Goal: Task Accomplishment & Management: Manage account settings

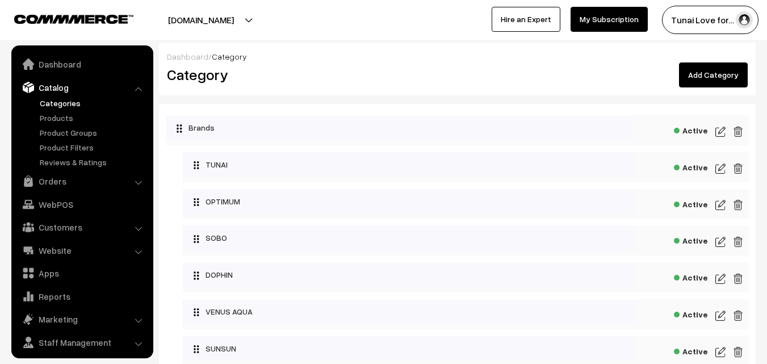
scroll to position [28, 0]
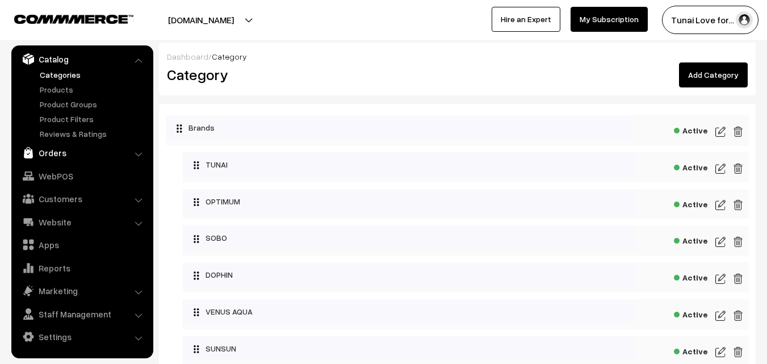
click at [63, 155] on link "Orders" at bounding box center [81, 152] width 135 height 20
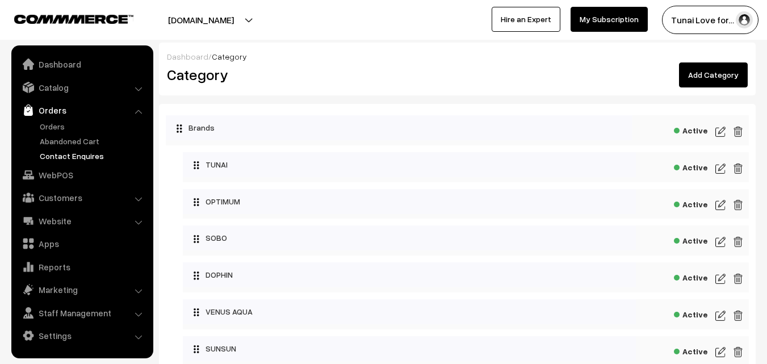
scroll to position [0, 0]
click at [54, 127] on link "Orders" at bounding box center [93, 126] width 112 height 12
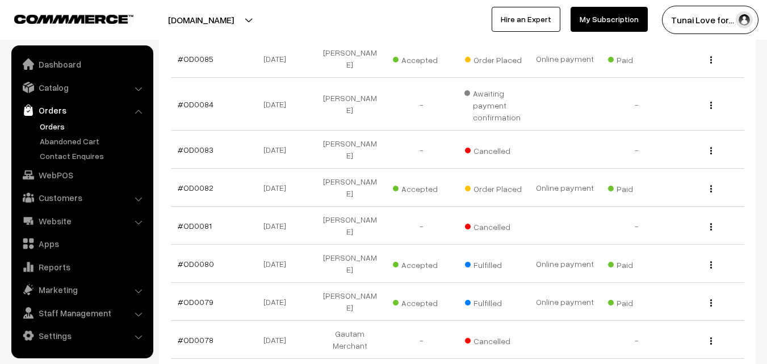
scroll to position [170, 0]
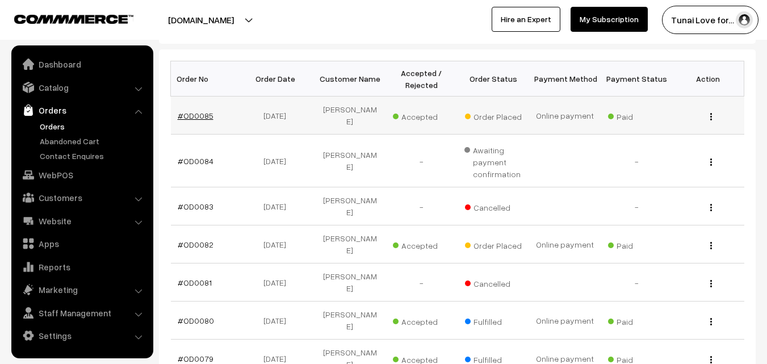
click at [207, 111] on link "#OD0085" at bounding box center [196, 116] width 36 height 10
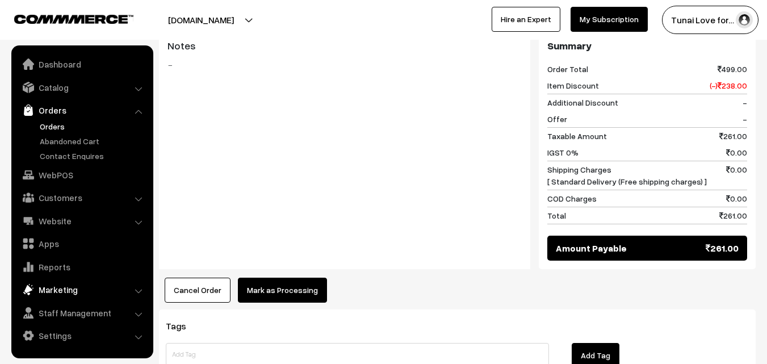
scroll to position [511, 0]
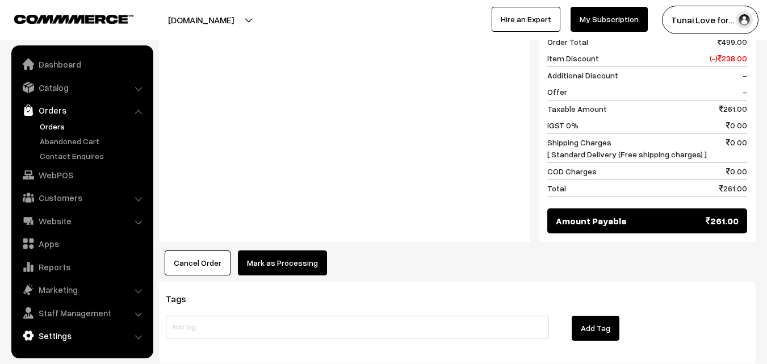
click at [68, 329] on link "Settings" at bounding box center [81, 335] width 135 height 20
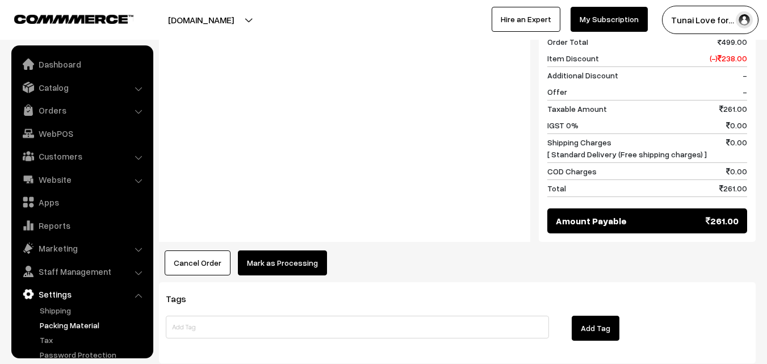
click at [56, 320] on link "Packing Material" at bounding box center [93, 325] width 112 height 12
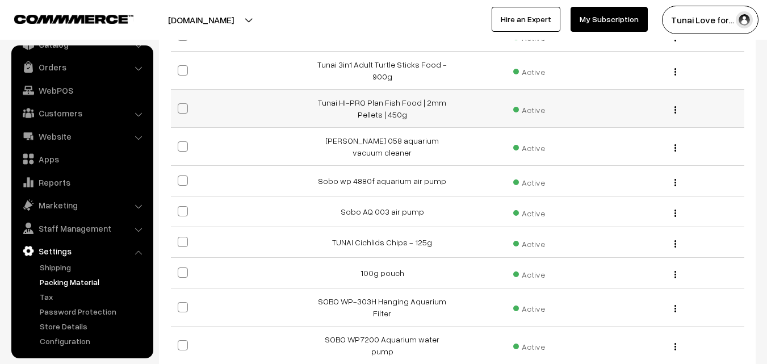
scroll to position [284, 0]
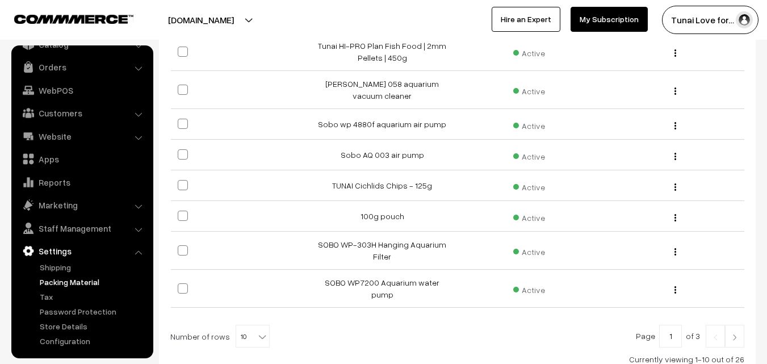
click at [257, 331] on b at bounding box center [262, 336] width 11 height 11
select select "50"
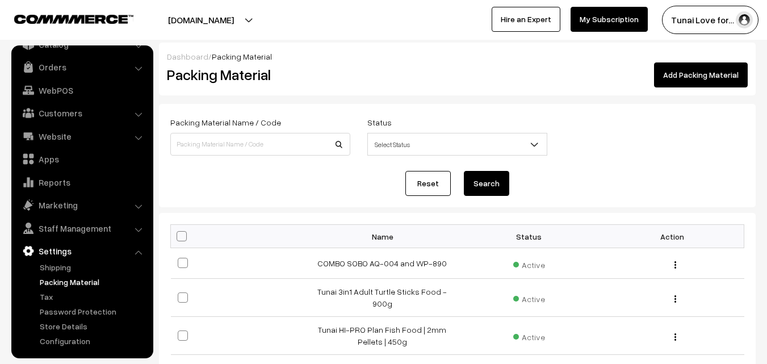
click at [695, 79] on link "Add Packing Material" at bounding box center [701, 74] width 94 height 25
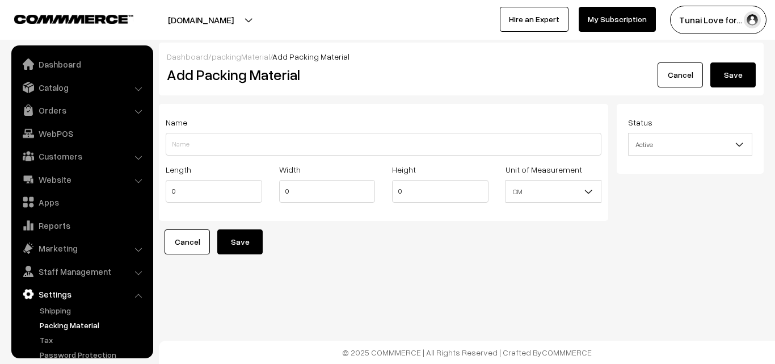
scroll to position [43, 0]
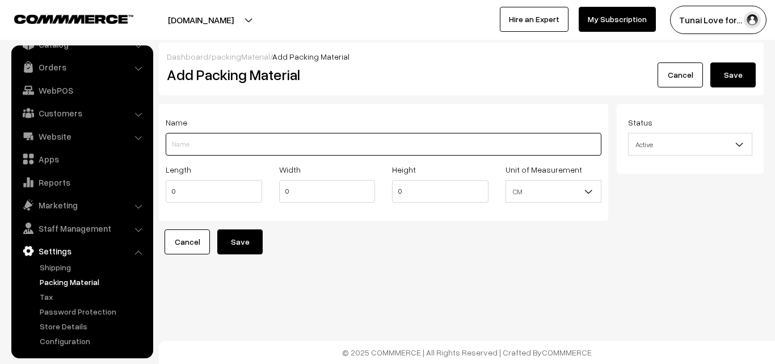
click at [248, 145] on input "Length" at bounding box center [384, 144] width 436 height 23
paste input "TUNAI Earth Worm Flakes"
type input "TUNAI Earth Worm Flakes-50g"
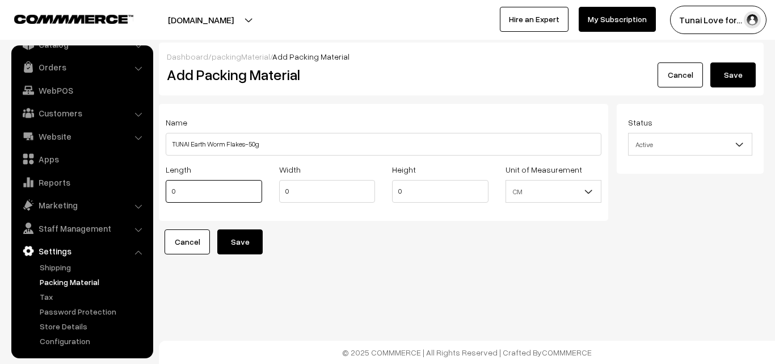
click at [237, 190] on input "0" at bounding box center [214, 191] width 96 height 23
drag, startPoint x: 187, startPoint y: 187, endPoint x: 170, endPoint y: 186, distance: 17.6
click at [170, 186] on input "0" at bounding box center [214, 191] width 96 height 23
type input "9"
drag, startPoint x: 299, startPoint y: 191, endPoint x: 278, endPoint y: 190, distance: 20.4
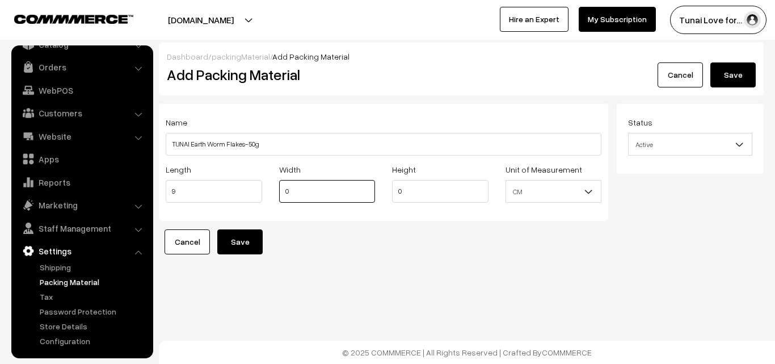
click at [278, 190] on div "Width 0" at bounding box center [328, 185] width 114 height 47
type input "9"
drag, startPoint x: 402, startPoint y: 191, endPoint x: 393, endPoint y: 191, distance: 8.5
click at [393, 191] on input "0" at bounding box center [440, 191] width 96 height 23
type input "10"
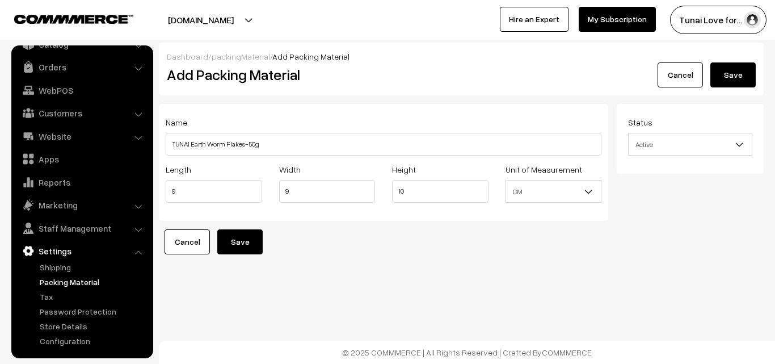
click at [251, 240] on button "Save" at bounding box center [239, 241] width 45 height 25
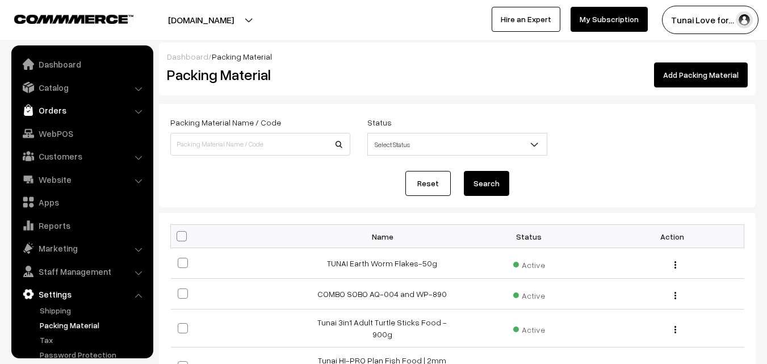
click at [73, 114] on link "Orders" at bounding box center [81, 110] width 135 height 20
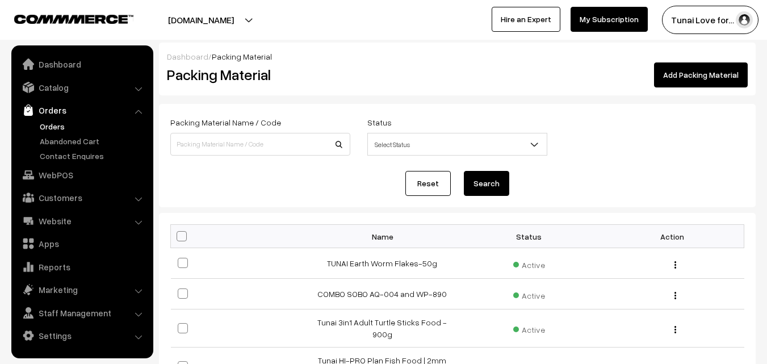
click at [64, 127] on link "Orders" at bounding box center [93, 126] width 112 height 12
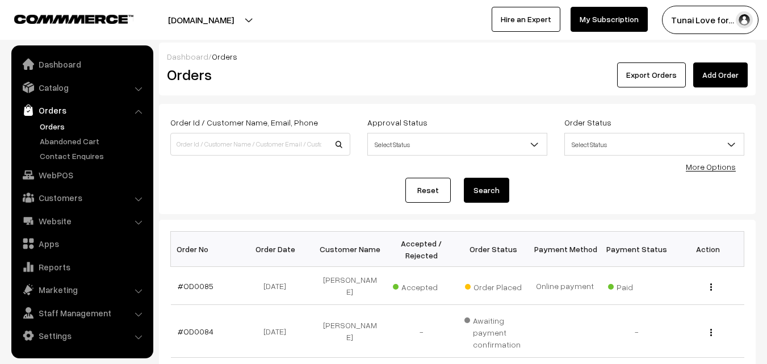
scroll to position [57, 0]
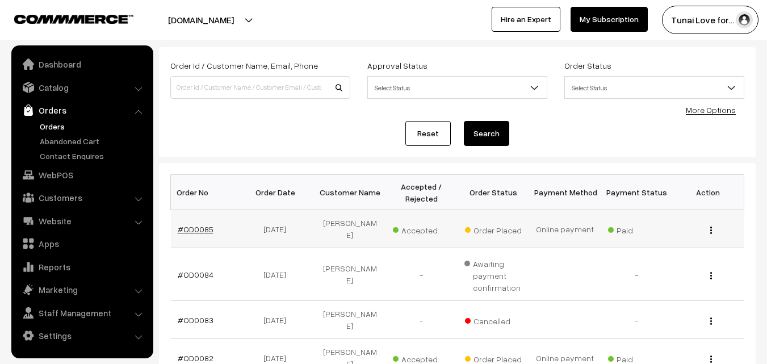
click at [201, 224] on link "#OD0085" at bounding box center [196, 229] width 36 height 10
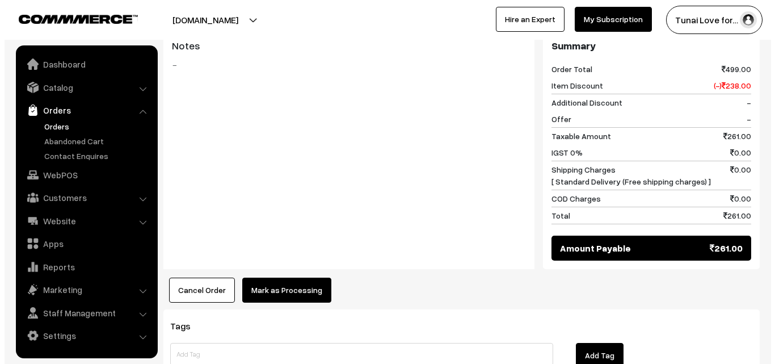
scroll to position [556, 0]
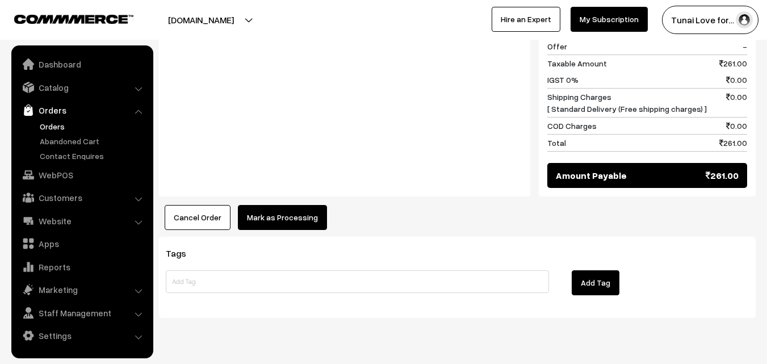
click at [284, 205] on button "Mark as Processing" at bounding box center [282, 217] width 89 height 25
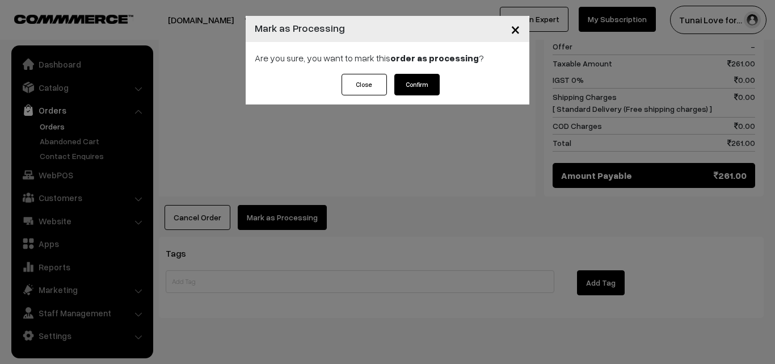
click at [415, 92] on button "Confirm" at bounding box center [416, 85] width 45 height 22
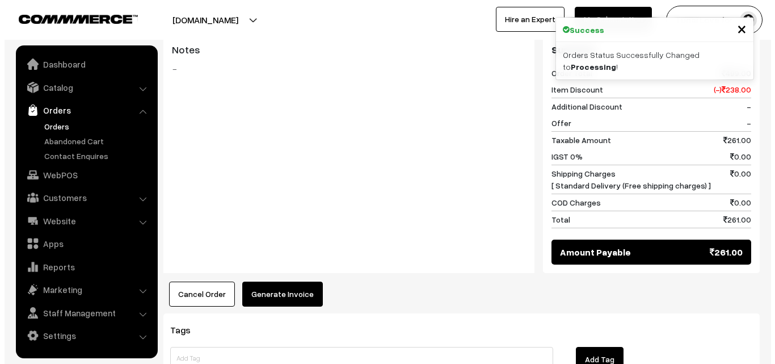
scroll to position [511, 0]
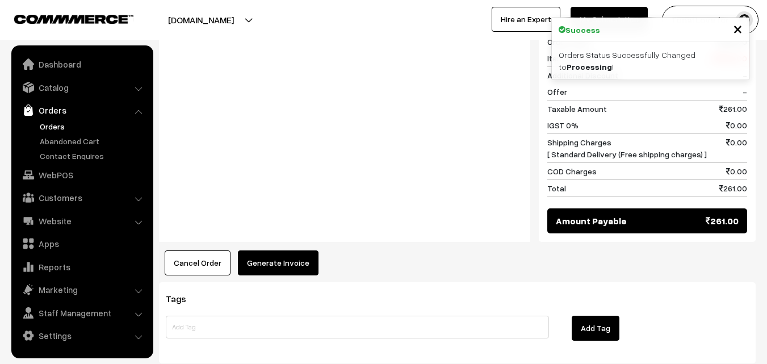
click at [252, 250] on button "Generate Invoice" at bounding box center [278, 262] width 81 height 25
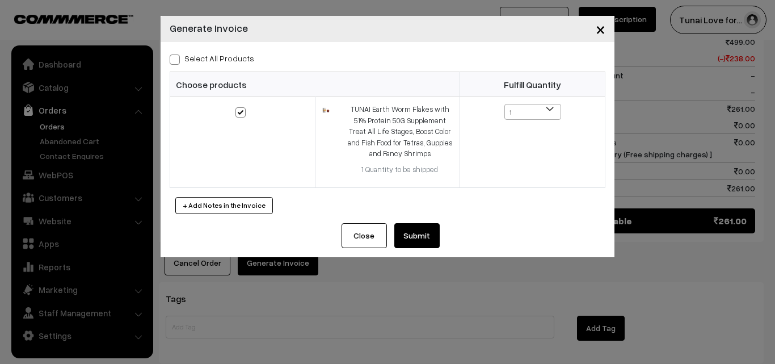
click at [434, 227] on button "Submit" at bounding box center [416, 235] width 45 height 25
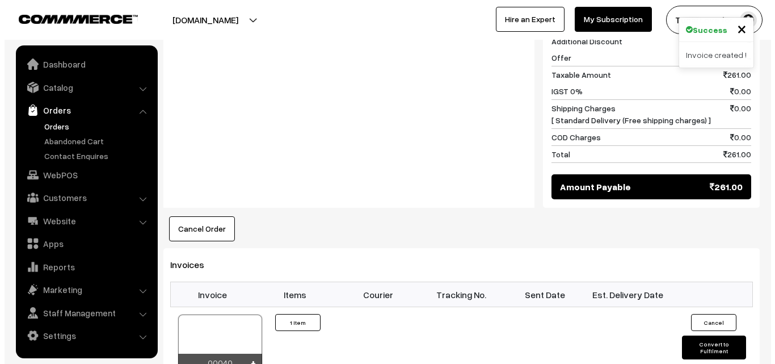
scroll to position [681, 0]
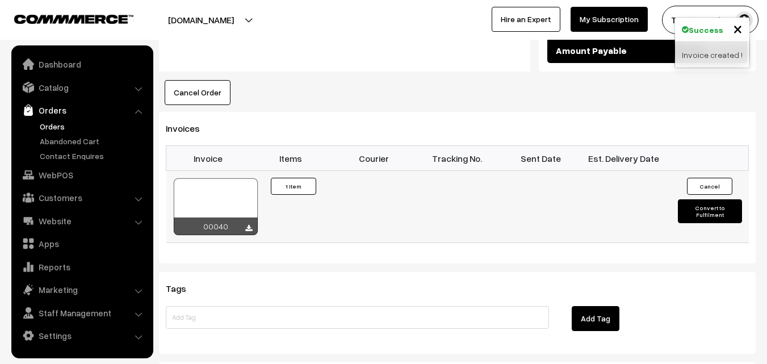
click at [720, 199] on button "Convert to Fulfilment" at bounding box center [710, 211] width 64 height 24
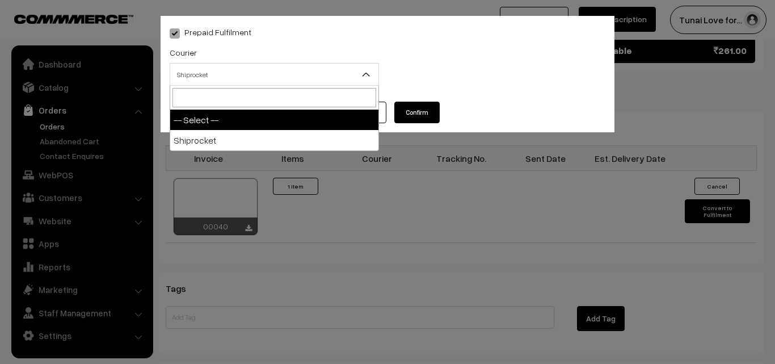
click at [367, 68] on span at bounding box center [370, 78] width 11 height 28
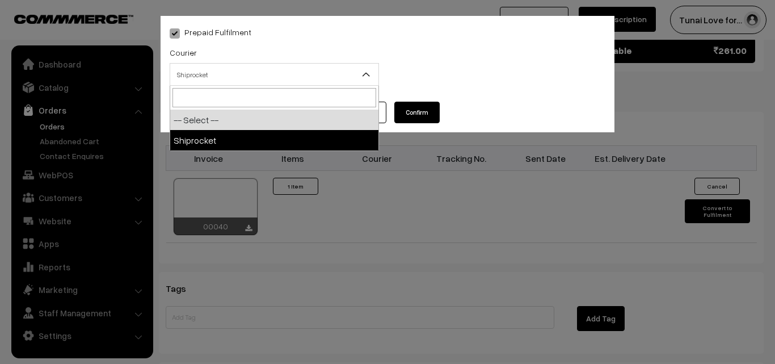
select select "1"
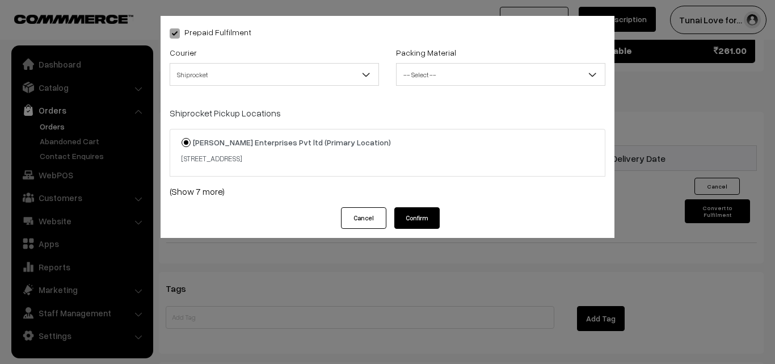
click at [435, 72] on span "-- Select --" at bounding box center [501, 75] width 208 height 20
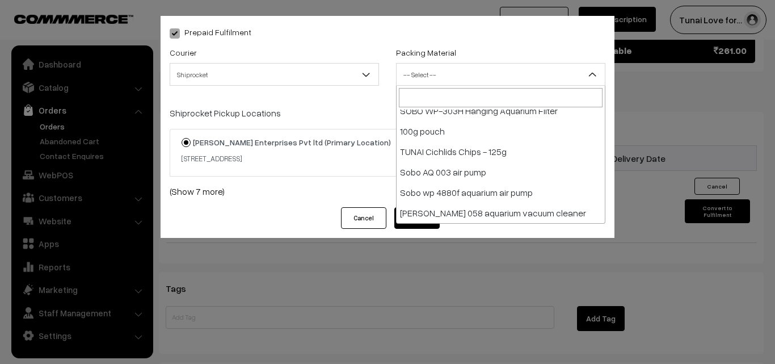
scroll to position [527, 0]
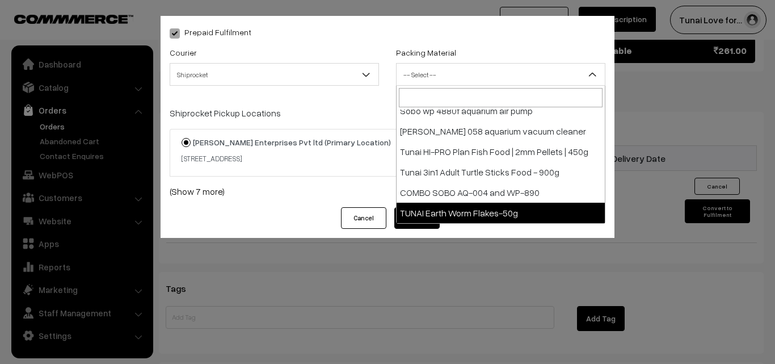
select select "28"
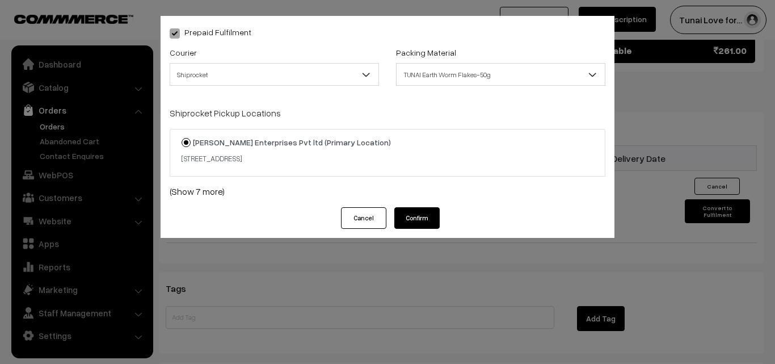
click at [418, 221] on button "Confirm" at bounding box center [416, 218] width 45 height 22
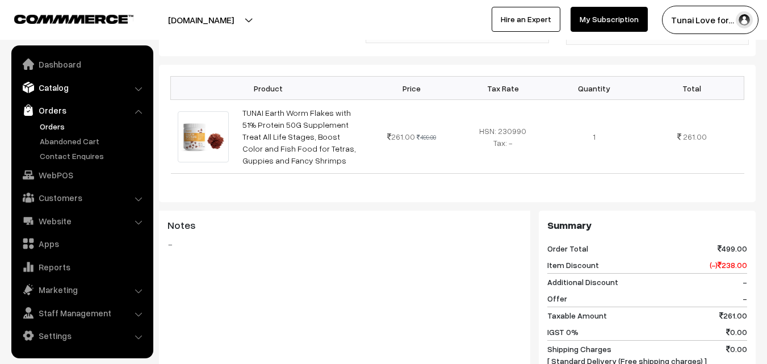
scroll to position [284, 0]
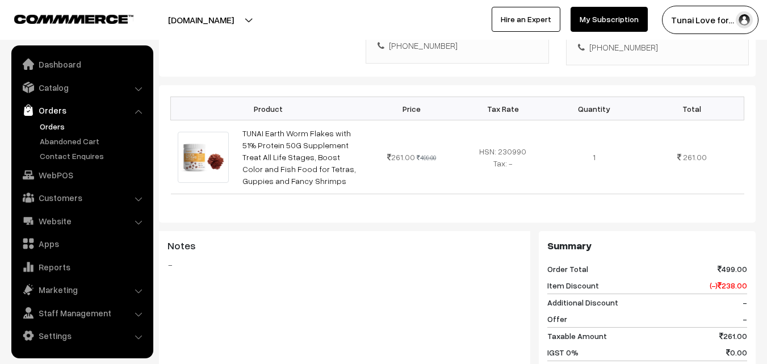
click at [49, 129] on link "Orders" at bounding box center [93, 126] width 112 height 12
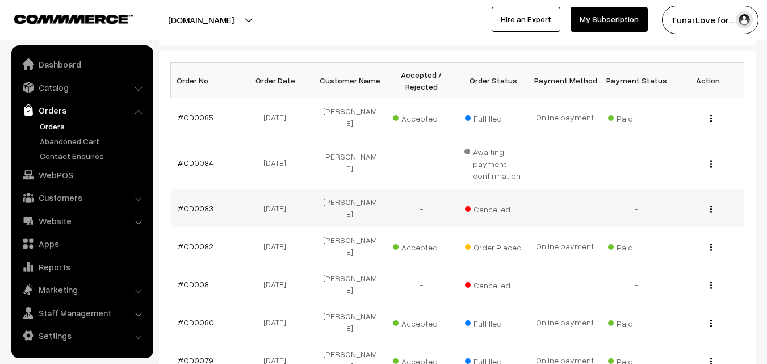
scroll to position [170, 0]
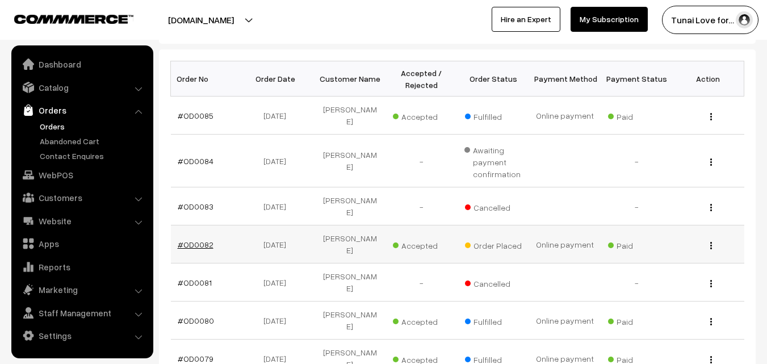
click at [196, 240] on link "#OD0082" at bounding box center [196, 245] width 36 height 10
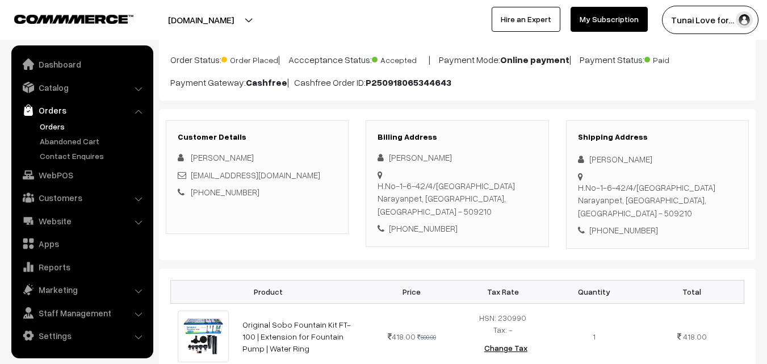
scroll to position [284, 0]
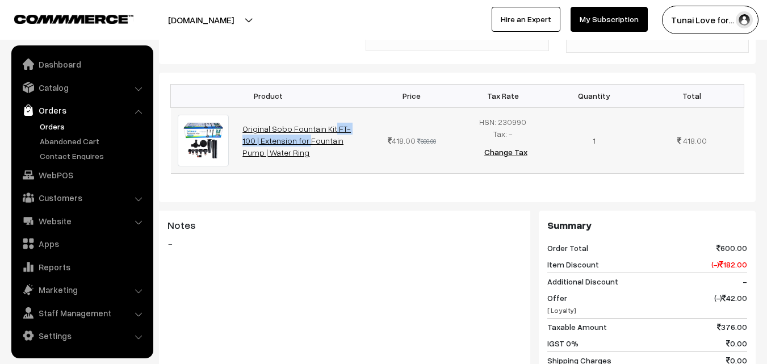
drag, startPoint x: 269, startPoint y: 118, endPoint x: 349, endPoint y: 127, distance: 80.5
click at [349, 127] on td "Original Sobo Fountain Kit FT-100 | Extension for Fountain Pump | Water Ring" at bounding box center [301, 140] width 131 height 66
copy link "Sobo Fountain Kit FT-100"
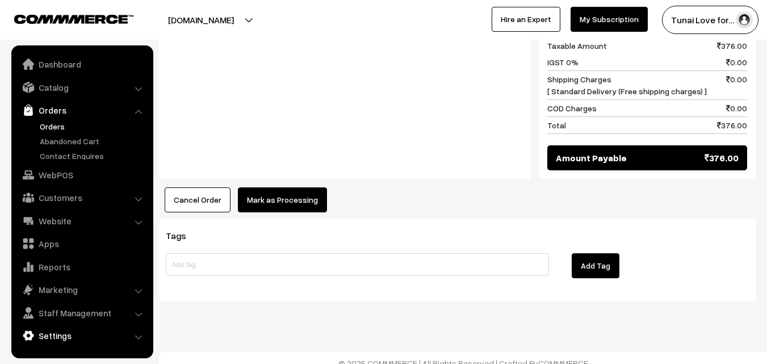
scroll to position [568, 0]
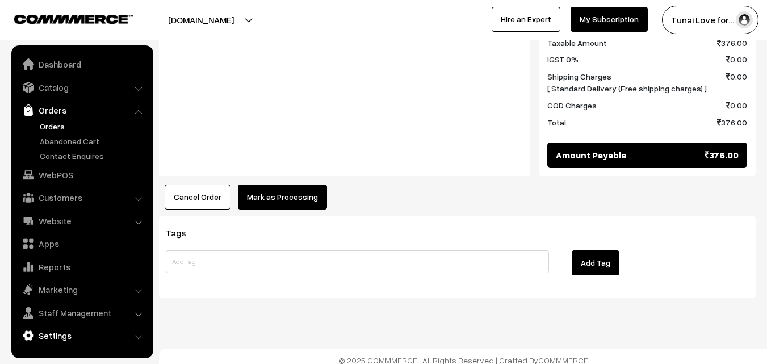
click at [59, 330] on link "Settings" at bounding box center [81, 335] width 135 height 20
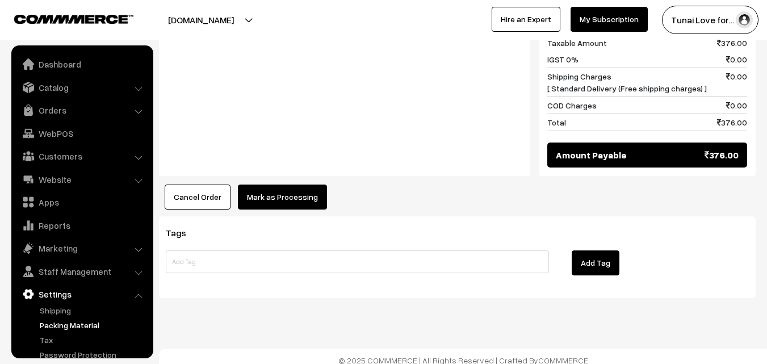
click at [56, 324] on link "Packing Material" at bounding box center [93, 325] width 112 height 12
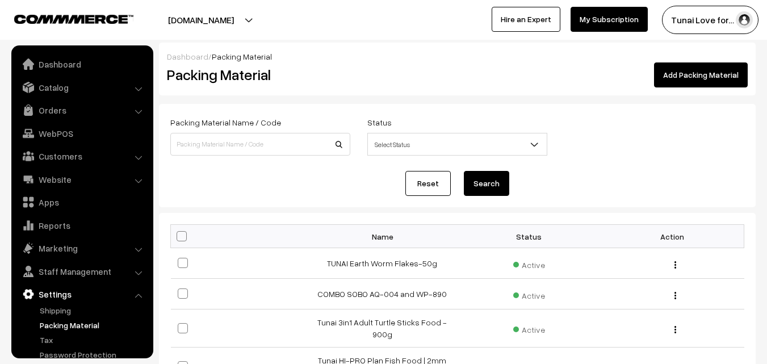
scroll to position [43, 0]
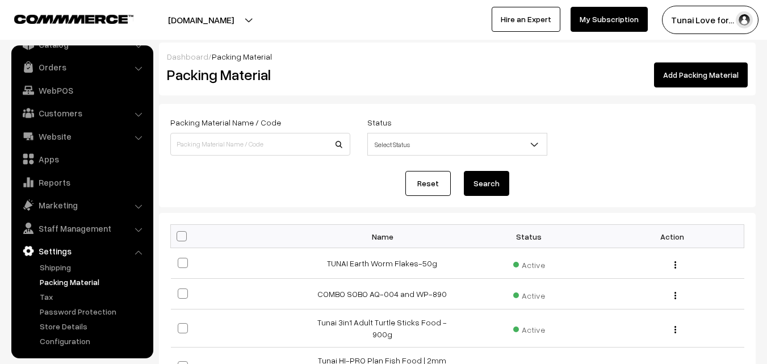
click at [705, 79] on link "Add Packing Material" at bounding box center [701, 74] width 94 height 25
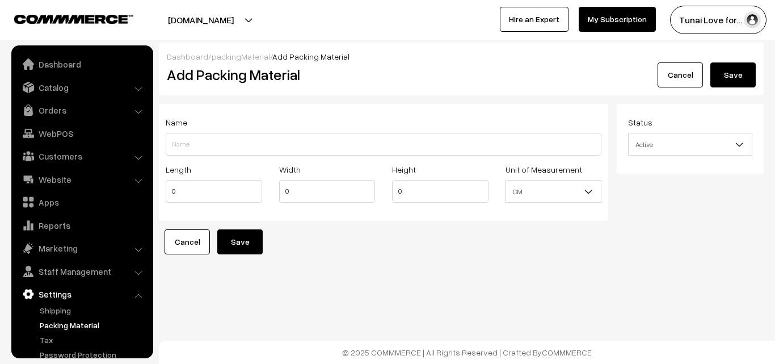
scroll to position [43, 0]
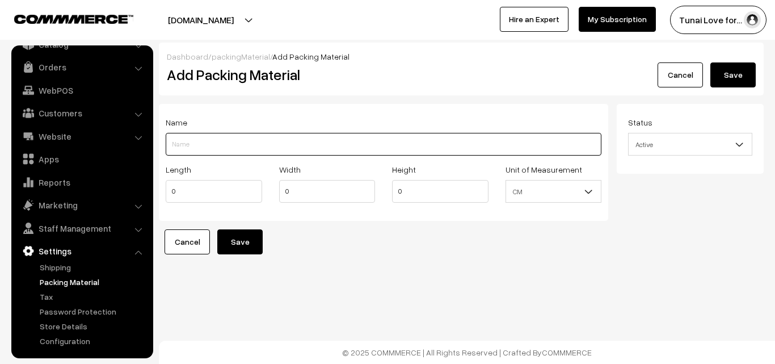
click at [221, 149] on input "Length" at bounding box center [384, 144] width 436 height 23
paste input "Sobo Fountain Kit FT-100"
type input "Sobo Fountain Kit FT-100"
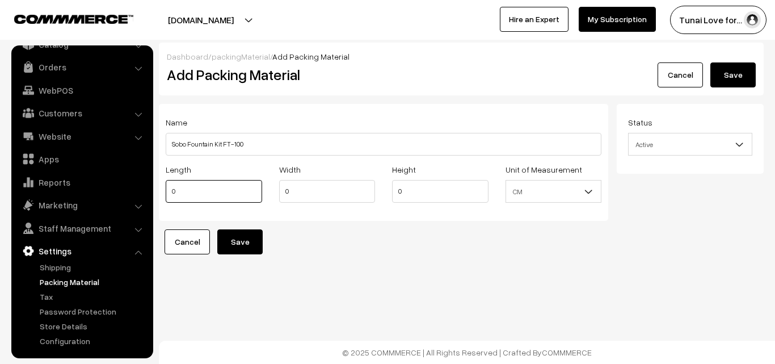
click at [182, 189] on input "0" at bounding box center [214, 191] width 96 height 23
drag, startPoint x: 184, startPoint y: 192, endPoint x: 165, endPoint y: 192, distance: 18.7
click at [165, 192] on div "Length 0" at bounding box center [214, 185] width 114 height 47
drag, startPoint x: 403, startPoint y: 192, endPoint x: 392, endPoint y: 192, distance: 10.8
click at [392, 192] on input "0" at bounding box center [440, 191] width 96 height 23
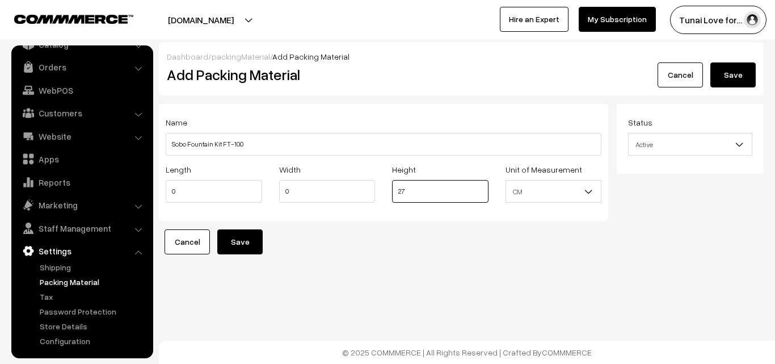
click at [393, 191] on input "27" at bounding box center [440, 191] width 96 height 23
type input "8"
drag, startPoint x: 184, startPoint y: 192, endPoint x: 163, endPoint y: 193, distance: 21.0
click at [163, 193] on div "Length 0" at bounding box center [214, 185] width 114 height 47
type input "27"
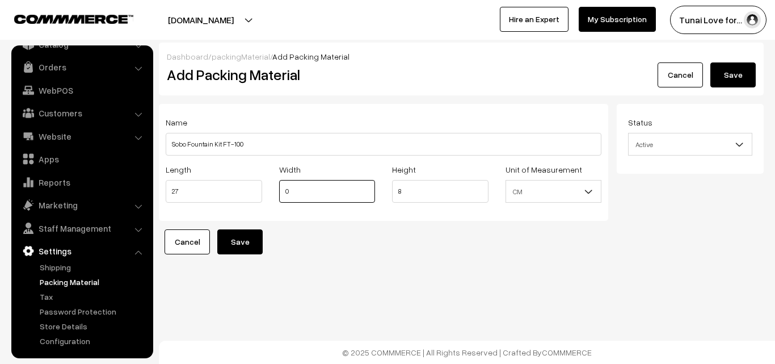
drag, startPoint x: 297, startPoint y: 190, endPoint x: 277, endPoint y: 190, distance: 20.4
click at [277, 190] on div "Width 0" at bounding box center [328, 185] width 114 height 47
type input "10"
click at [246, 243] on button "Save" at bounding box center [239, 241] width 45 height 25
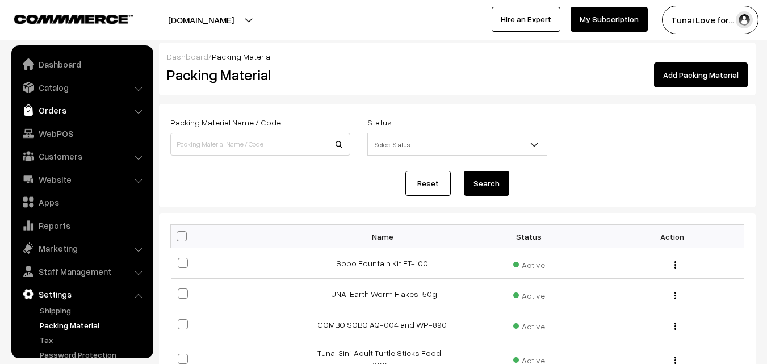
click at [56, 108] on link "Orders" at bounding box center [81, 110] width 135 height 20
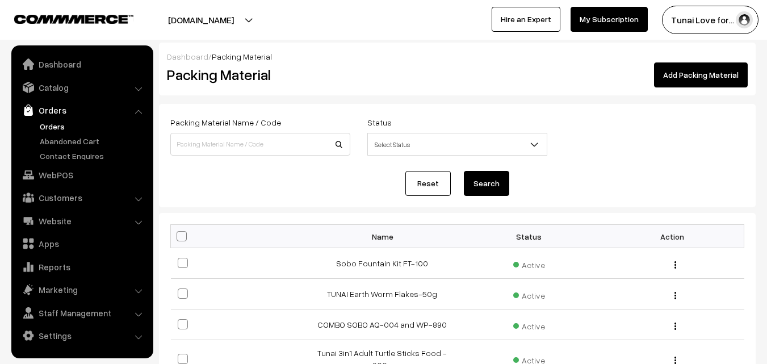
click at [56, 127] on link "Orders" at bounding box center [93, 126] width 112 height 12
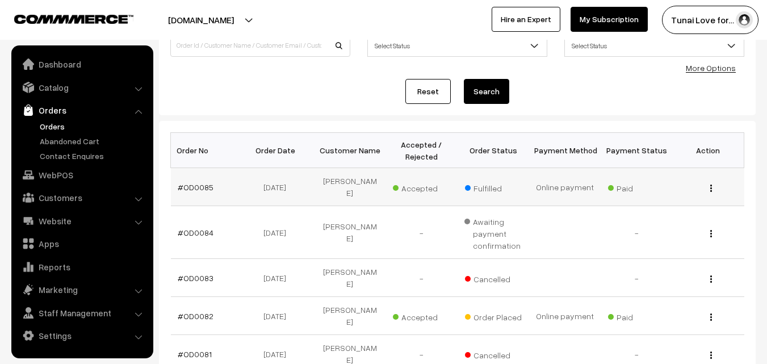
scroll to position [170, 0]
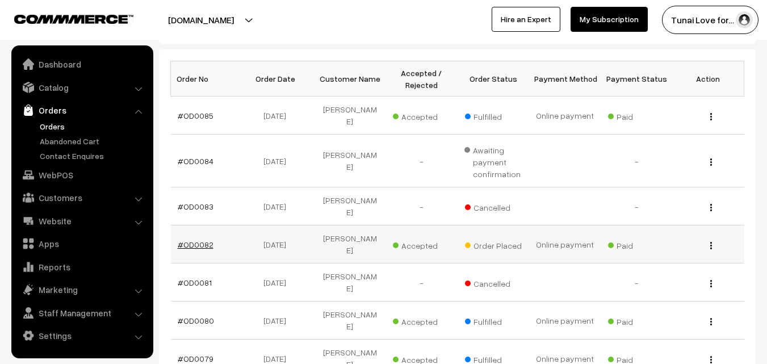
click at [193, 240] on link "#OD0082" at bounding box center [196, 245] width 36 height 10
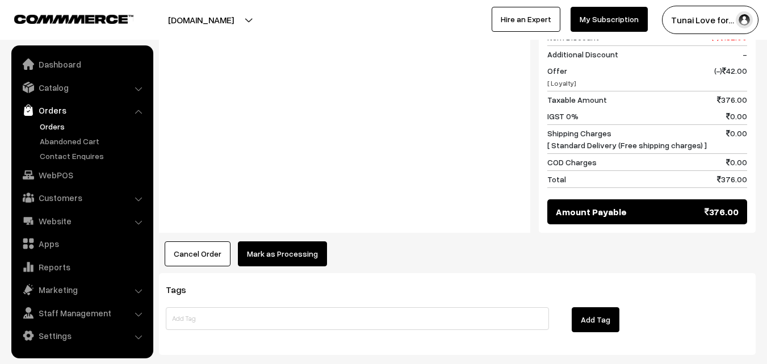
scroll to position [576, 0]
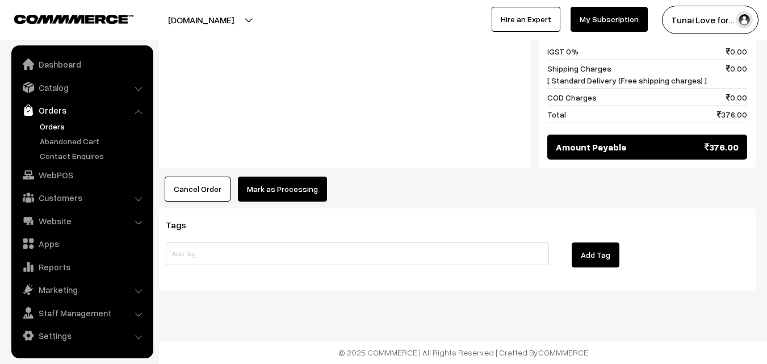
click at [303, 193] on button "Mark as Processing" at bounding box center [282, 189] width 89 height 25
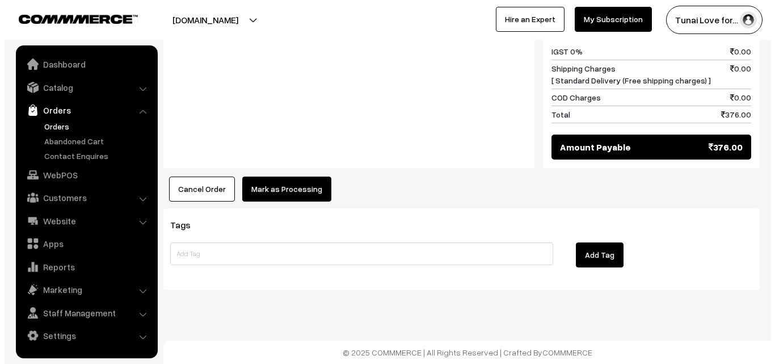
scroll to position [576, 0]
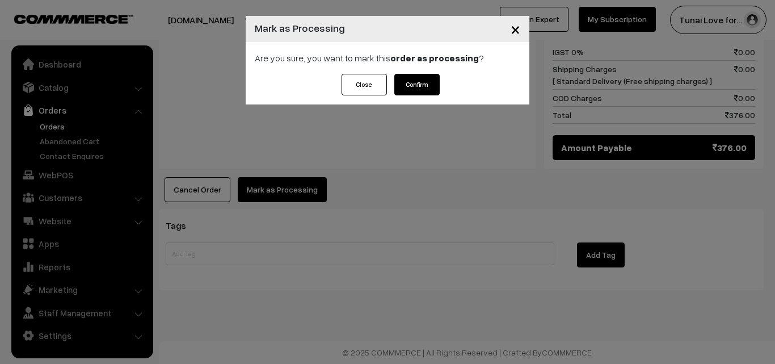
click at [413, 77] on button "Confirm" at bounding box center [416, 85] width 45 height 22
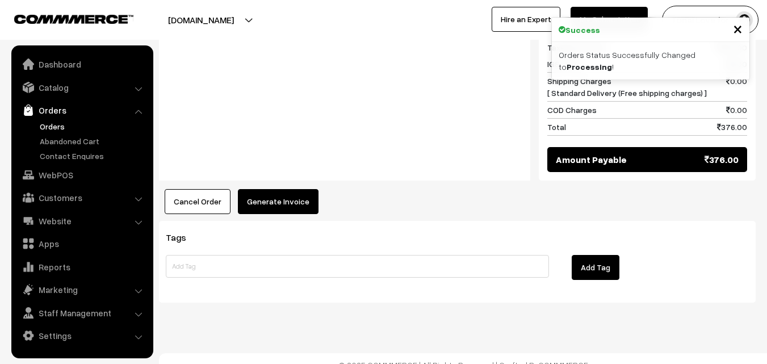
scroll to position [568, 0]
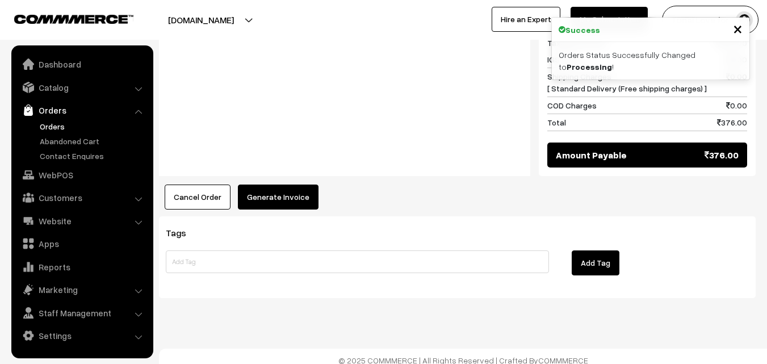
click at [298, 207] on button "Generate Invoice" at bounding box center [278, 196] width 81 height 25
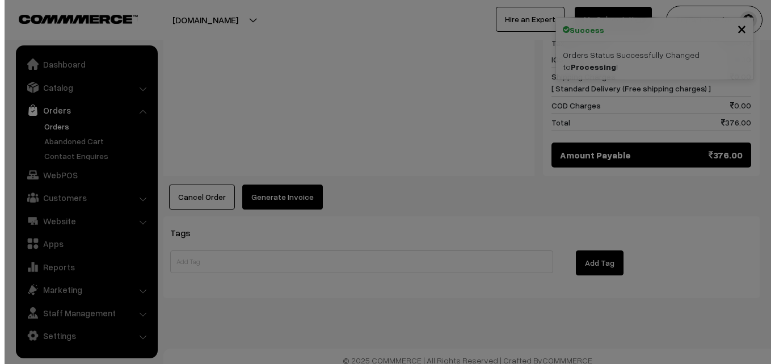
scroll to position [568, 0]
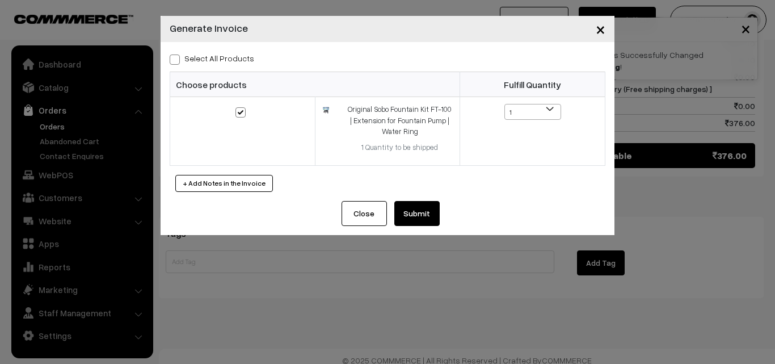
click at [413, 209] on button "Submit" at bounding box center [416, 213] width 45 height 25
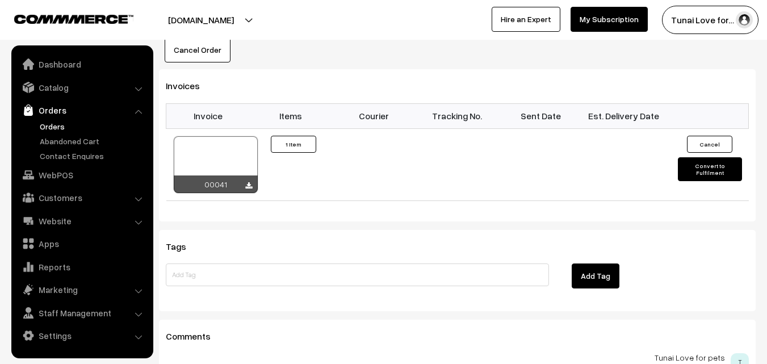
scroll to position [738, 0]
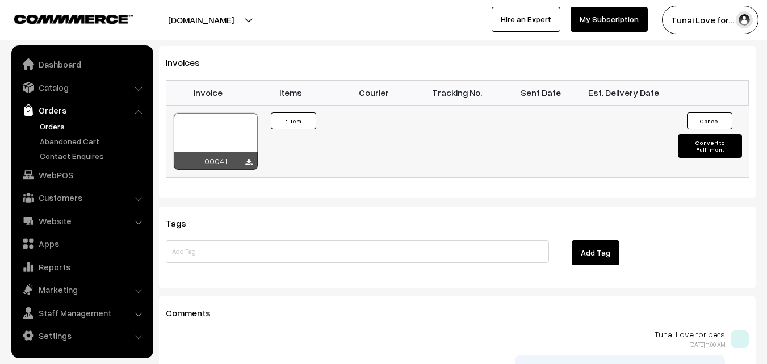
click at [695, 149] on button "Convert to Fulfilment" at bounding box center [710, 146] width 64 height 24
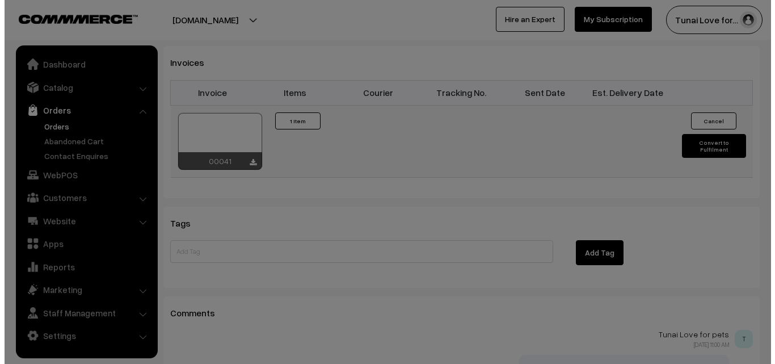
scroll to position [738, 0]
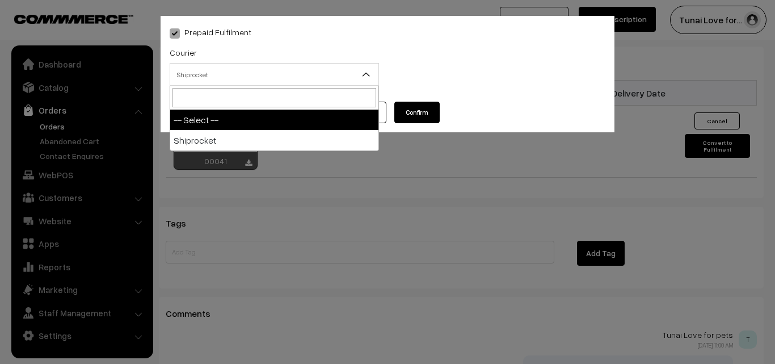
click at [351, 74] on span "Shiprocket" at bounding box center [274, 75] width 208 height 20
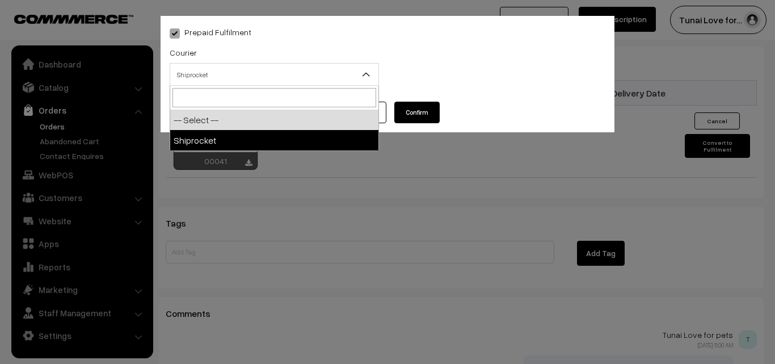
select select "1"
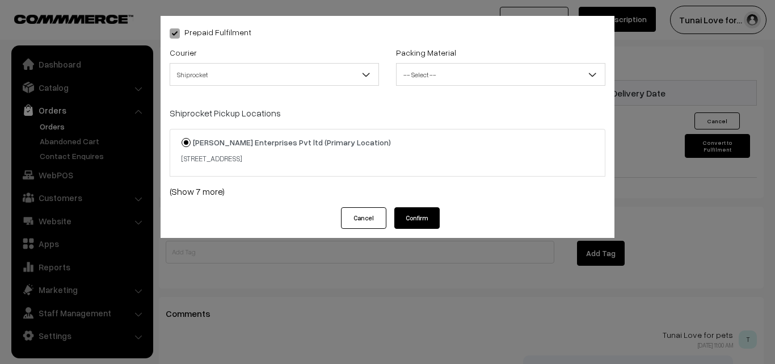
click at [511, 75] on span "-- Select --" at bounding box center [501, 75] width 208 height 20
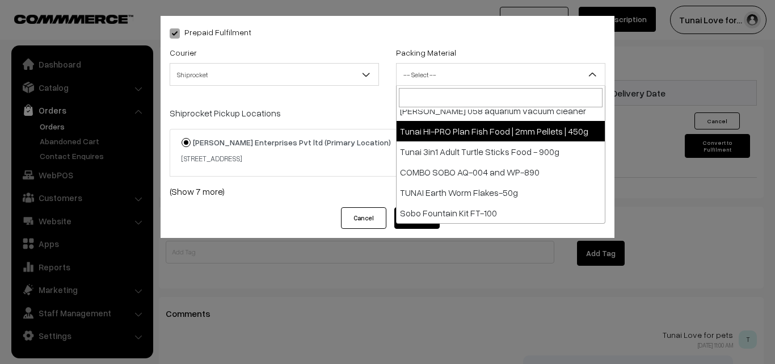
scroll to position [547, 0]
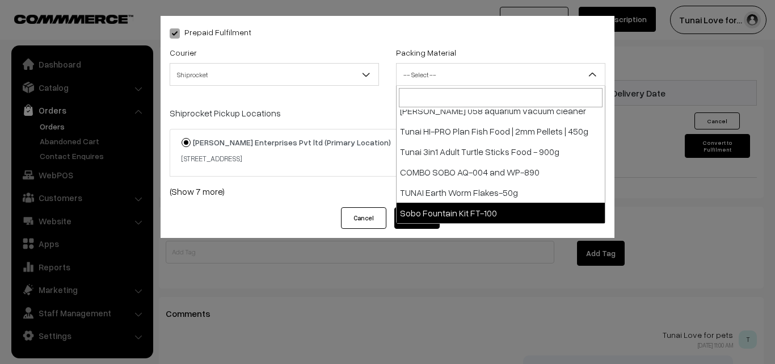
select select "29"
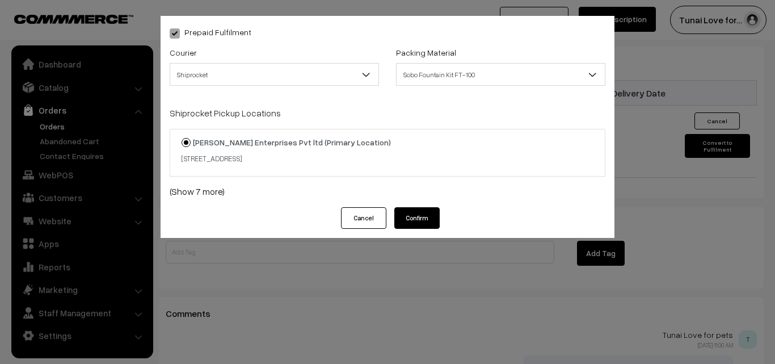
click at [413, 214] on button "Confirm" at bounding box center [416, 218] width 45 height 22
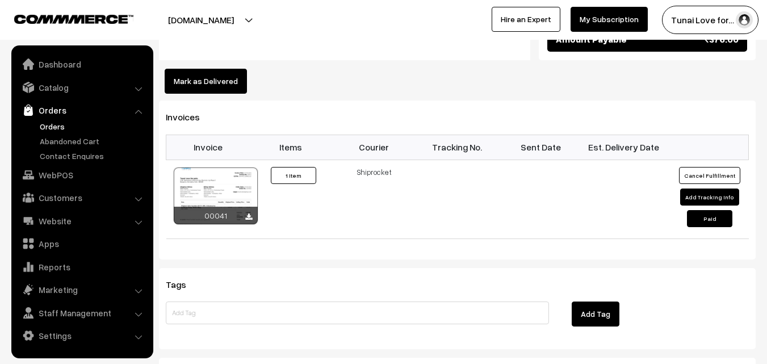
scroll to position [640, 0]
